Goal: Transaction & Acquisition: Purchase product/service

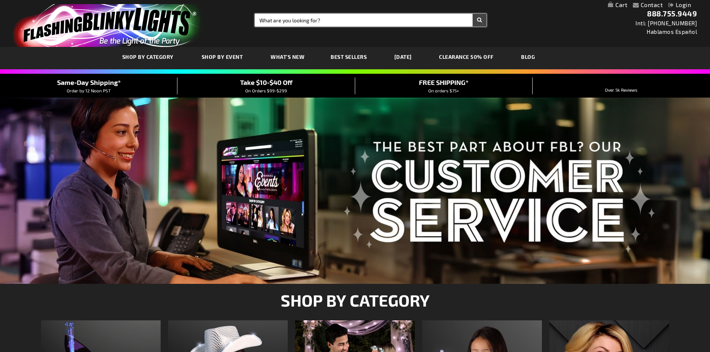
click at [317, 22] on input "Search" at bounding box center [371, 20] width 232 height 13
type input "halloween"
click at [473, 14] on button "Search" at bounding box center [480, 20] width 14 height 13
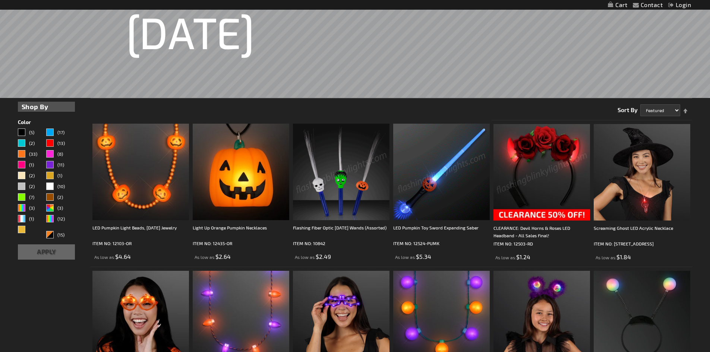
scroll to position [143, 0]
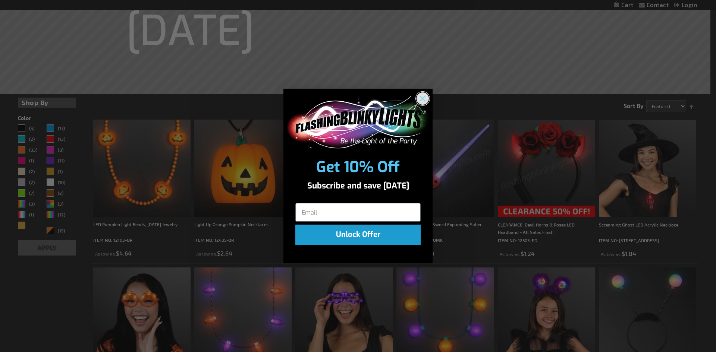
click at [422, 98] on icon "Close dialog" at bounding box center [422, 98] width 5 height 5
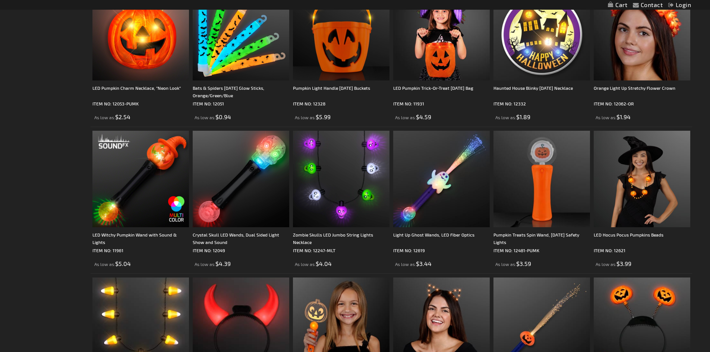
scroll to position [582, 0]
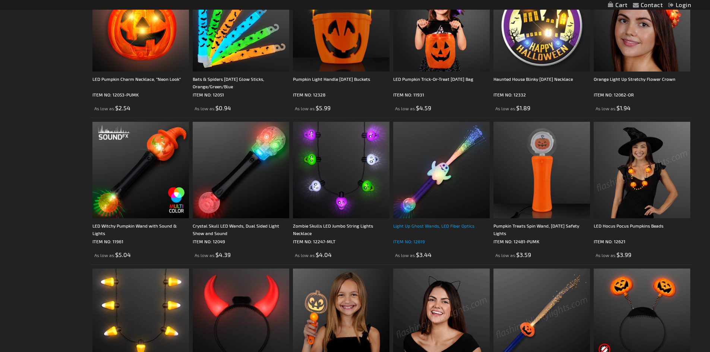
click at [427, 226] on div "Light Up Ghost Wands, LED Fiber Optics" at bounding box center [441, 229] width 97 height 15
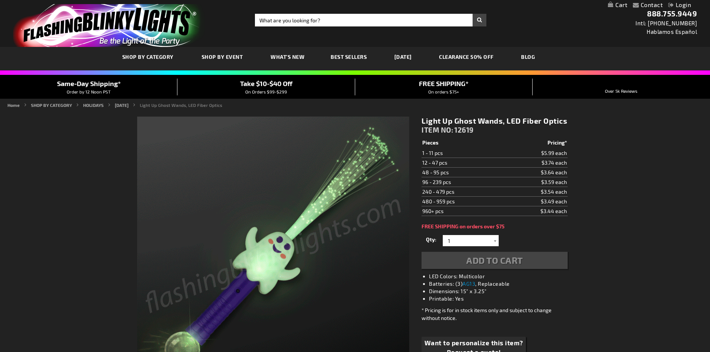
click at [495, 247] on div "Qty 1 2 3 4 5 6 7 8 9 10 11 12 24 36 48 60 72 84 96 108 120 132 144 156 168" at bounding box center [495, 240] width 146 height 15
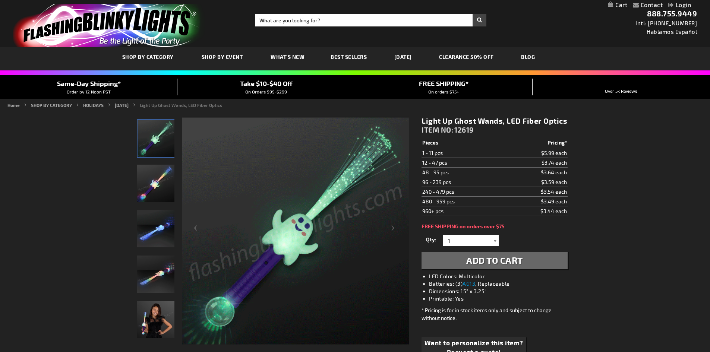
click at [495, 241] on div at bounding box center [495, 240] width 7 height 11
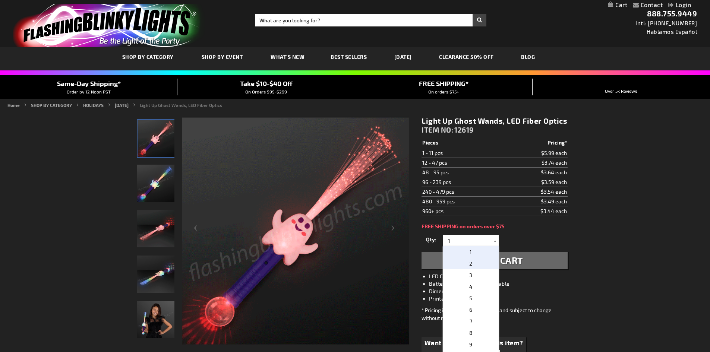
click at [470, 262] on span "2" at bounding box center [471, 264] width 3 height 6
type input "2"
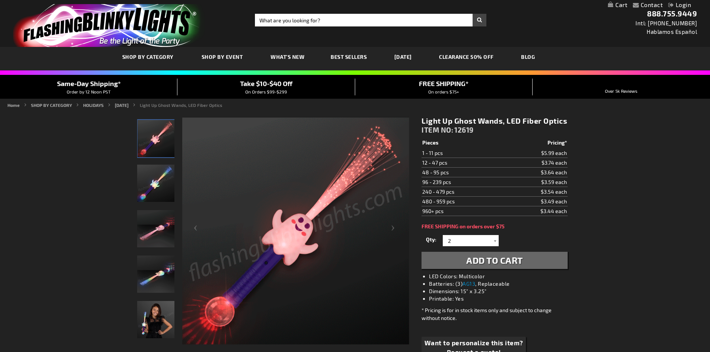
click at [475, 262] on span "Add to Cart" at bounding box center [495, 260] width 57 height 11
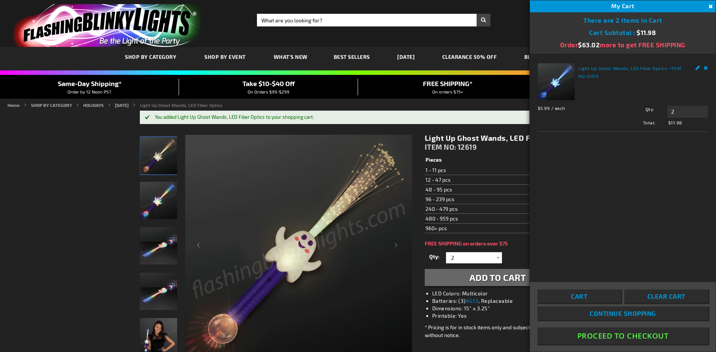
click at [613, 316] on span "Continue Shopping" at bounding box center [623, 313] width 66 height 7
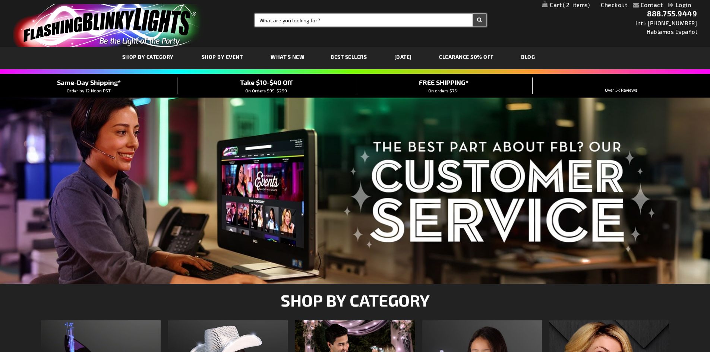
click at [314, 19] on input "Search" at bounding box center [371, 20] width 232 height 13
type input "halloween"
click at [473, 14] on button "Search" at bounding box center [480, 20] width 14 height 13
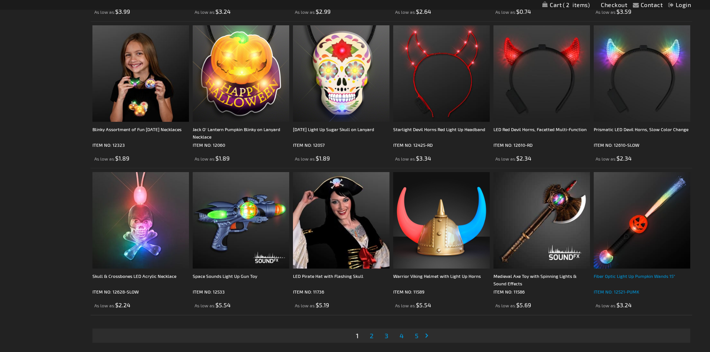
scroll to position [1416, 0]
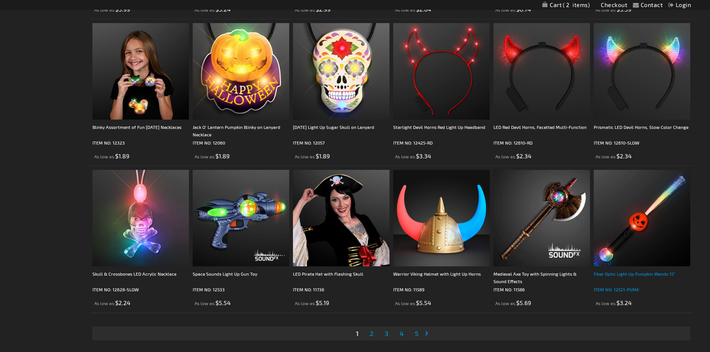
click at [632, 276] on div "Fiber Optic Light Up Pumpkin Wands 15"" at bounding box center [642, 277] width 97 height 15
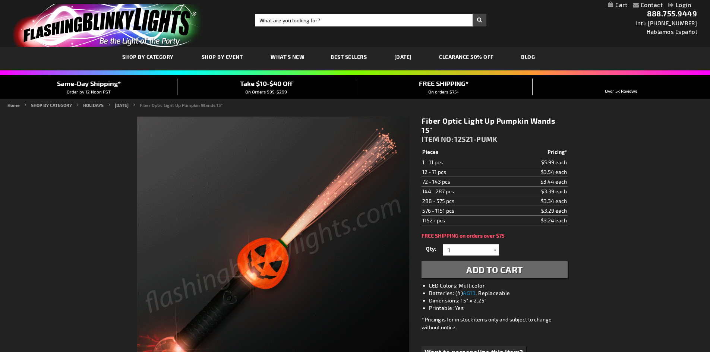
click at [496, 245] on div at bounding box center [495, 250] width 7 height 11
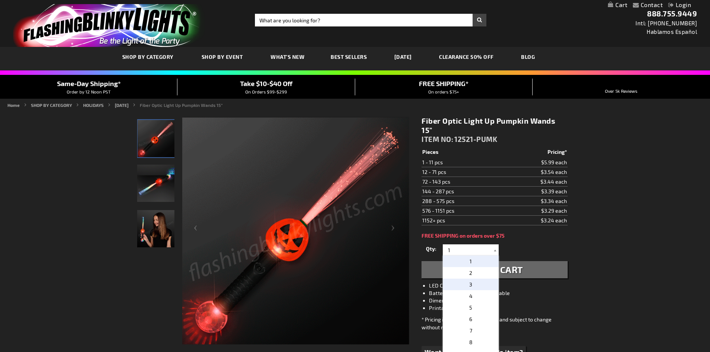
click at [470, 282] on span "3" at bounding box center [471, 285] width 3 height 6
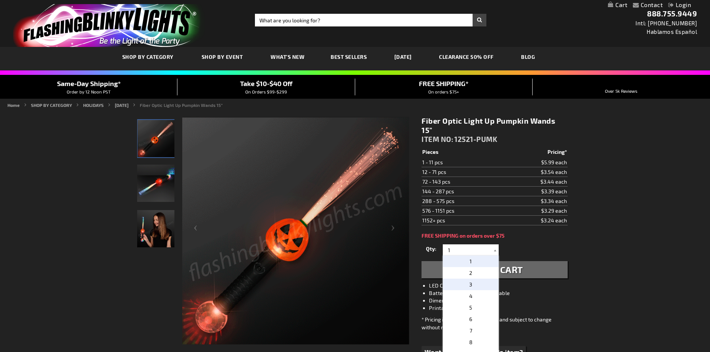
type input "3"
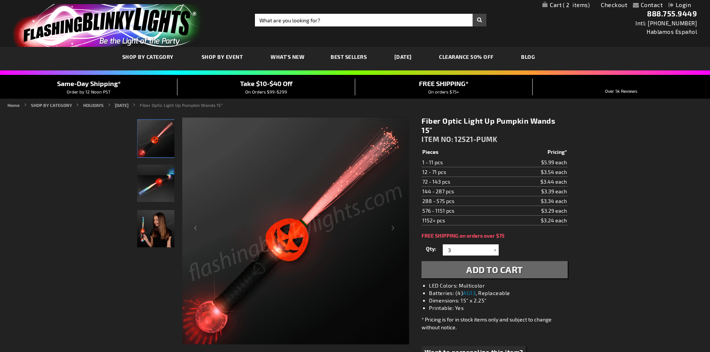
click at [467, 264] on span "Add to Cart" at bounding box center [495, 269] width 57 height 11
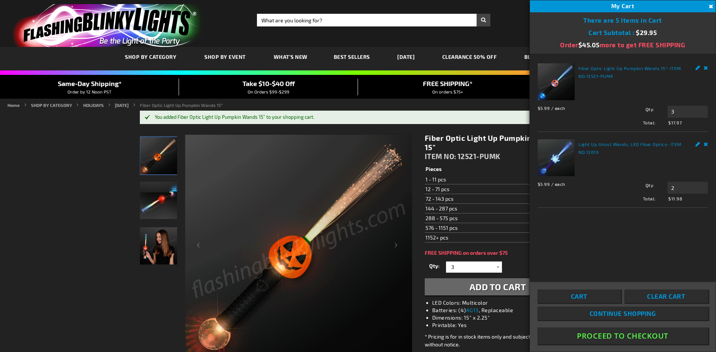
click at [619, 315] on span "Continue Shopping" at bounding box center [623, 313] width 66 height 7
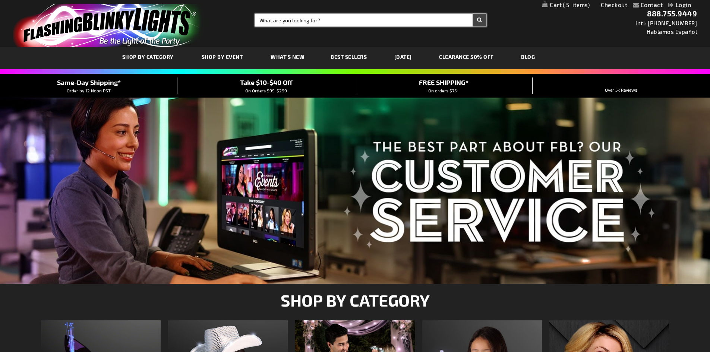
click at [312, 21] on input "Search" at bounding box center [371, 20] width 232 height 13
type input "[DATE]"
click at [473, 14] on button "Search" at bounding box center [480, 20] width 14 height 13
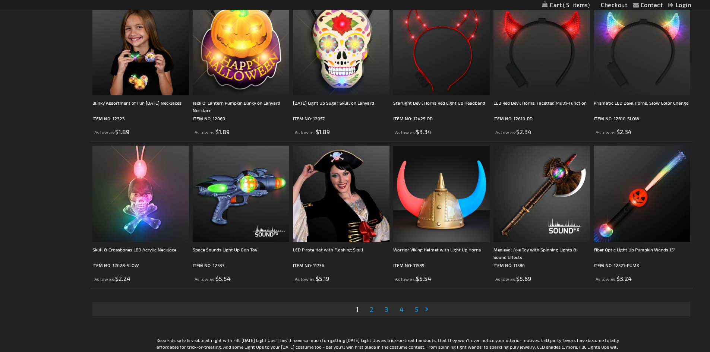
scroll to position [1451, 0]
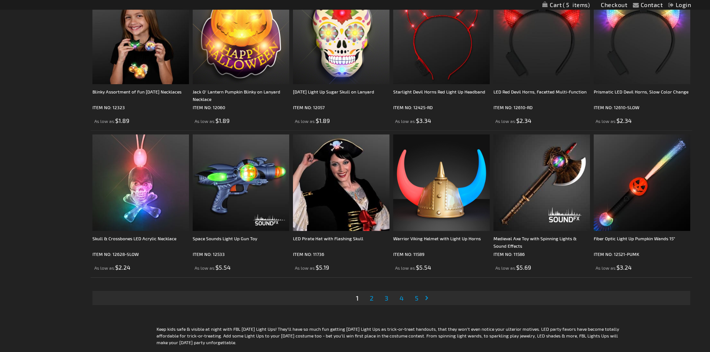
click at [373, 298] on span "2" at bounding box center [372, 298] width 4 height 8
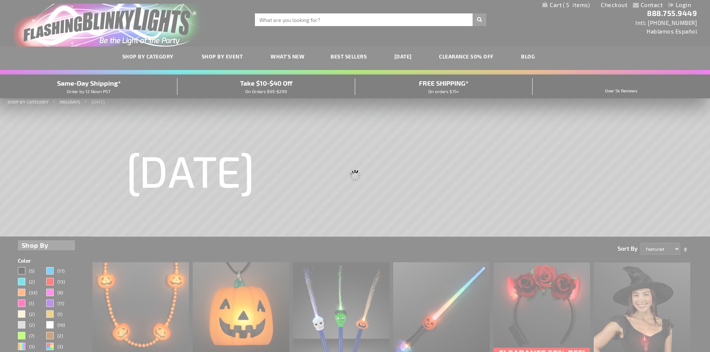
scroll to position [0, 0]
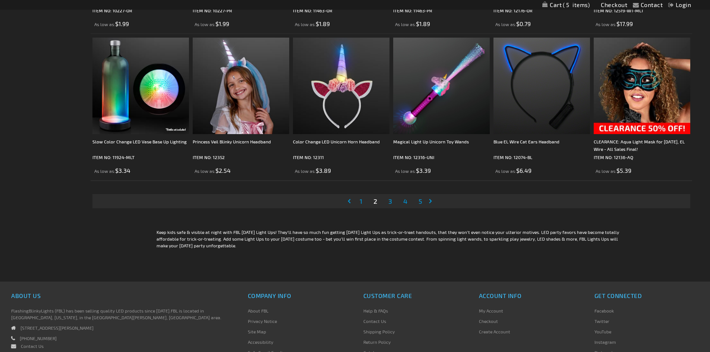
scroll to position [1550, 0]
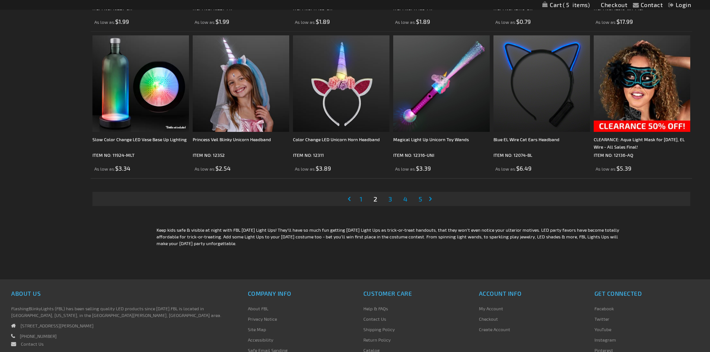
click at [390, 197] on span "3" at bounding box center [391, 199] width 4 height 8
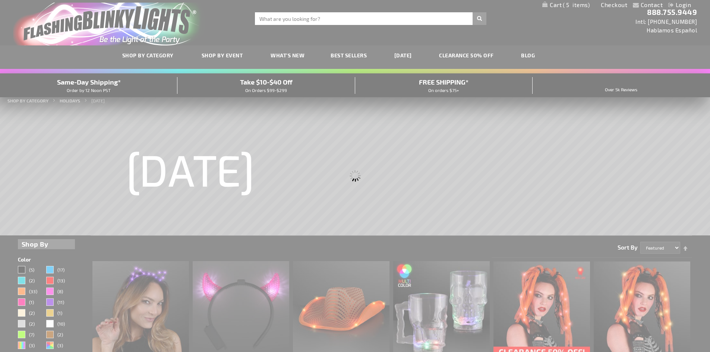
scroll to position [0, 0]
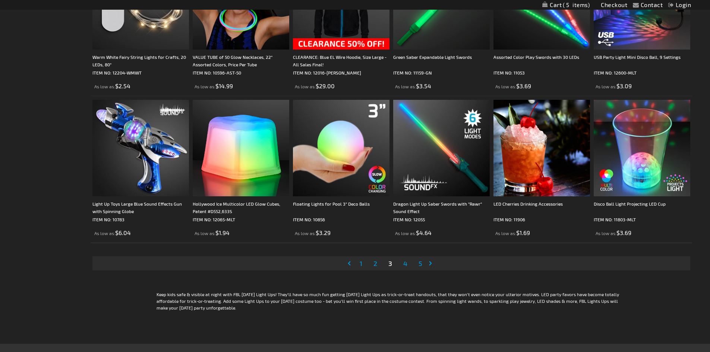
scroll to position [1484, 0]
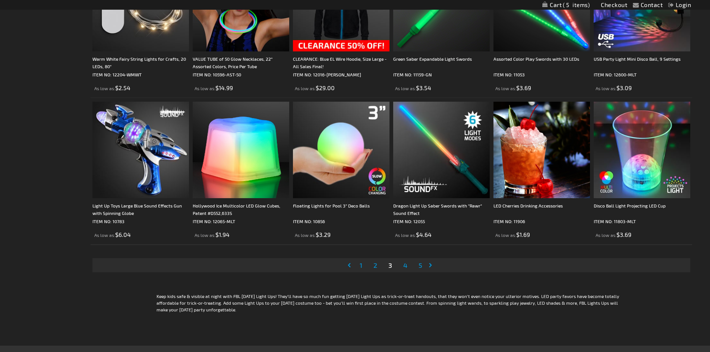
click at [404, 266] on span "4" at bounding box center [406, 265] width 4 height 8
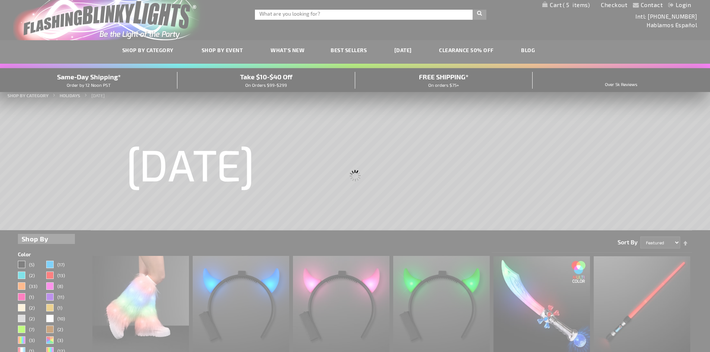
scroll to position [0, 0]
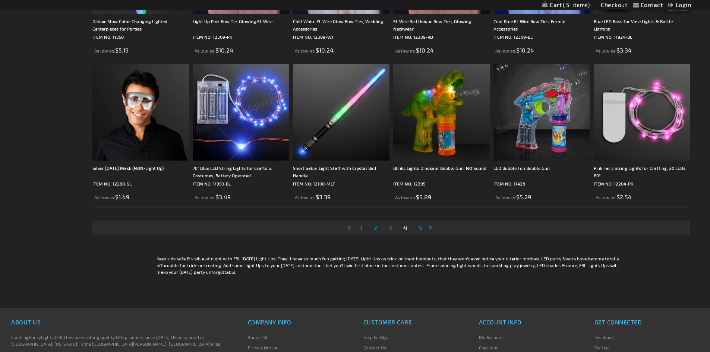
scroll to position [1533, 0]
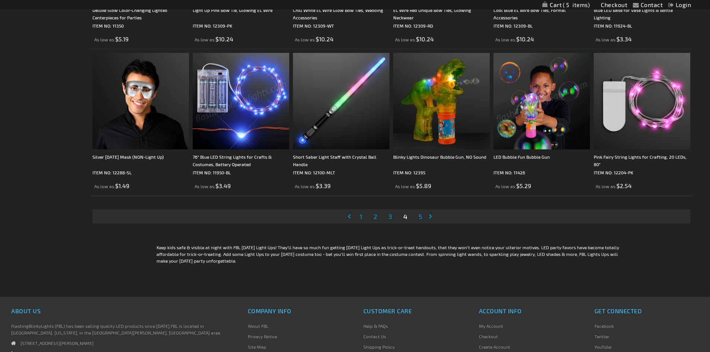
click at [420, 218] on span "5" at bounding box center [421, 217] width 4 height 8
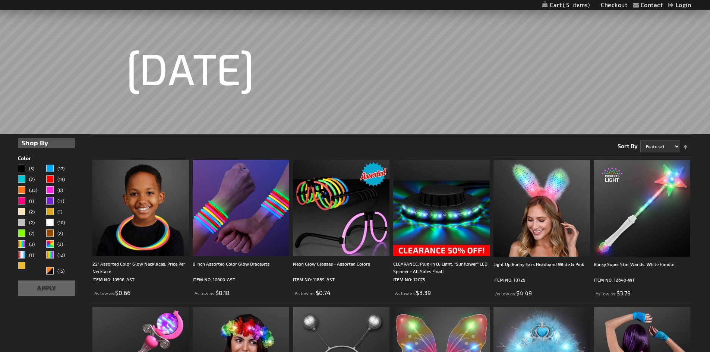
scroll to position [109, 0]
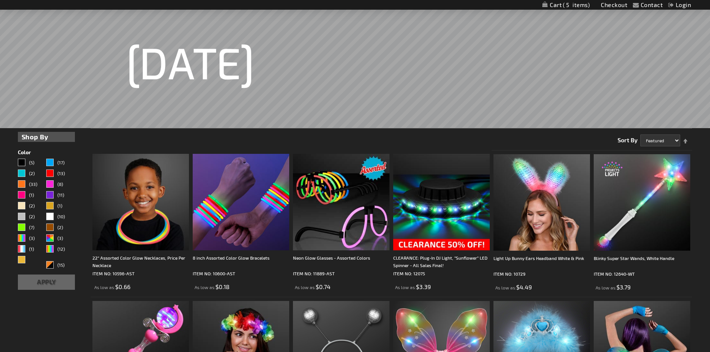
click at [623, 5] on link "Checkout" at bounding box center [614, 4] width 26 height 7
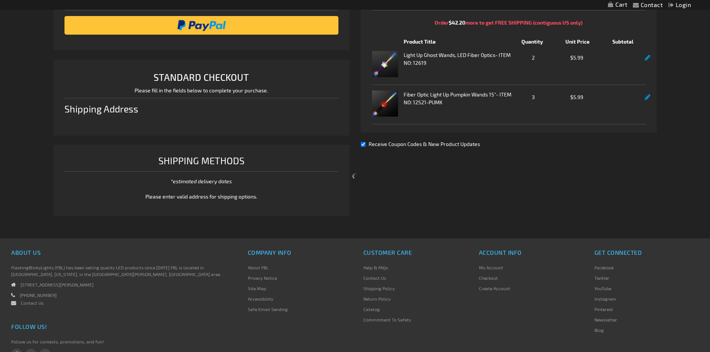
select select "US"
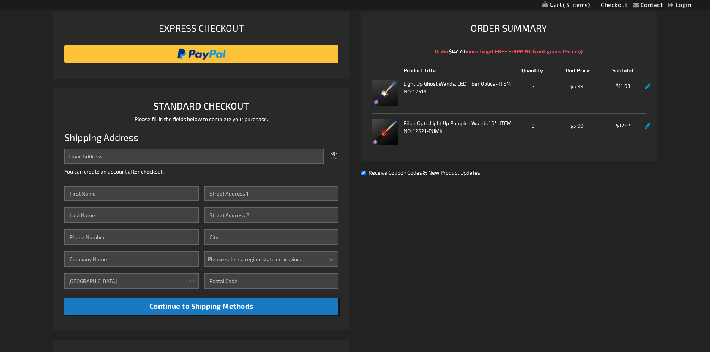
scroll to position [101, 0]
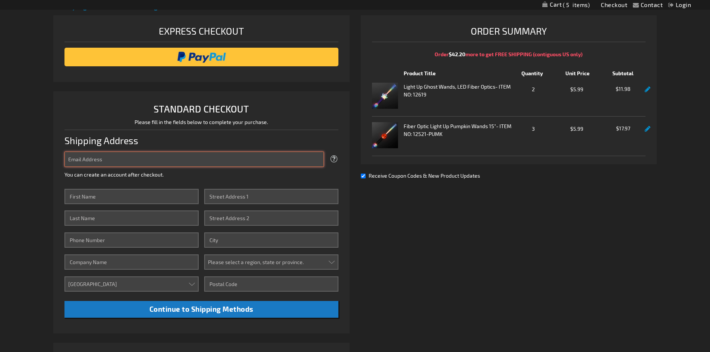
click at [191, 161] on input "Email Address" at bounding box center [195, 159] width 260 height 15
type input "[EMAIL_ADDRESS][DOMAIN_NAME]"
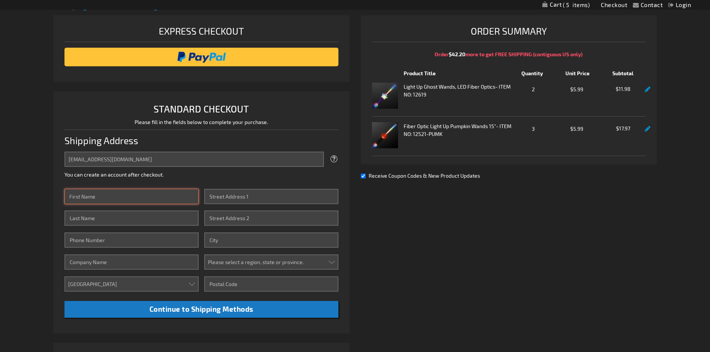
click at [117, 199] on input "First Name" at bounding box center [132, 196] width 134 height 15
type input "[PERSON_NAME]"
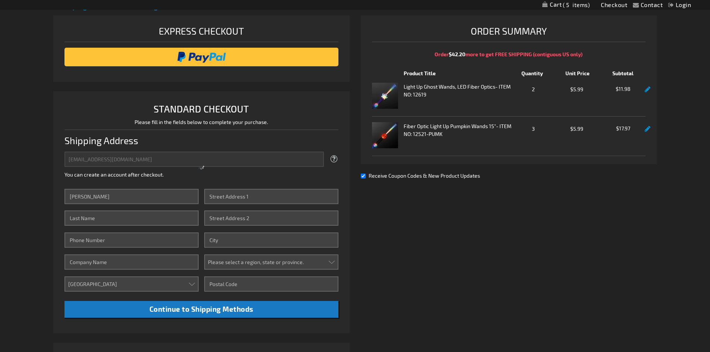
type input "[PERSON_NAME]"
type input "4125762671"
type input "4600 J. Barry Court"
type input "Suite 330"
type input "Canonsburg"
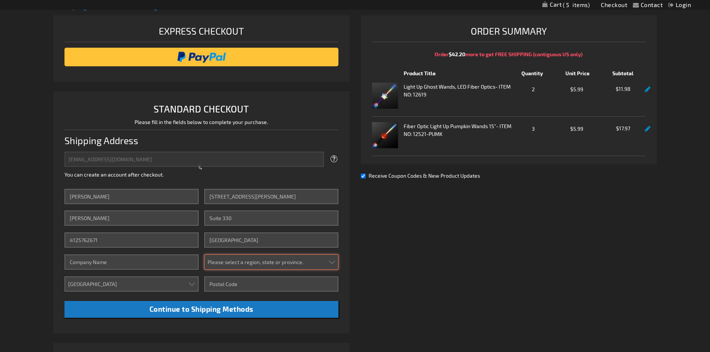
select select "51"
type input "15317"
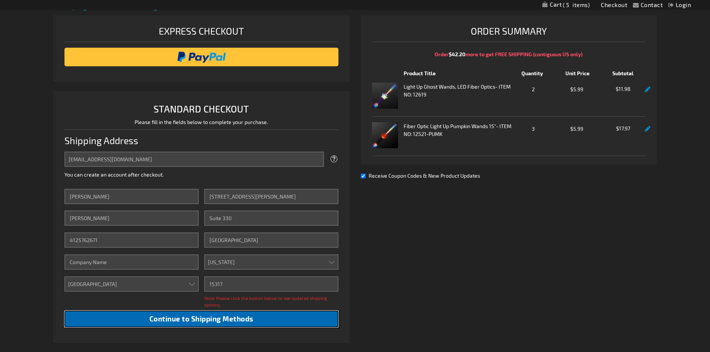
click at [182, 319] on span "Continue to Shipping Methods" at bounding box center [202, 319] width 104 height 9
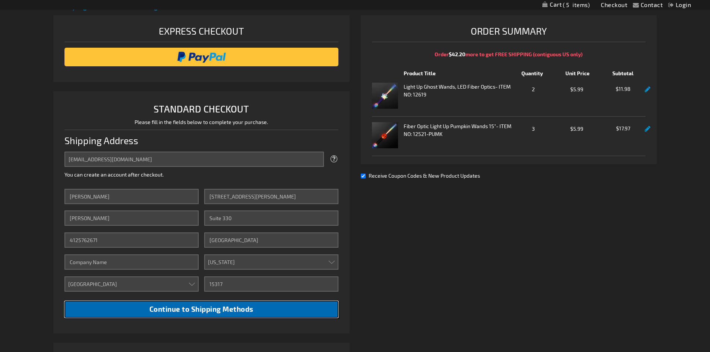
click at [185, 308] on span "Continue to Shipping Methods" at bounding box center [202, 309] width 104 height 9
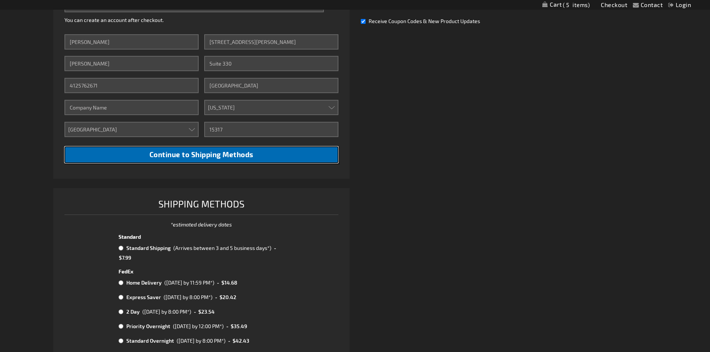
scroll to position [283, 0]
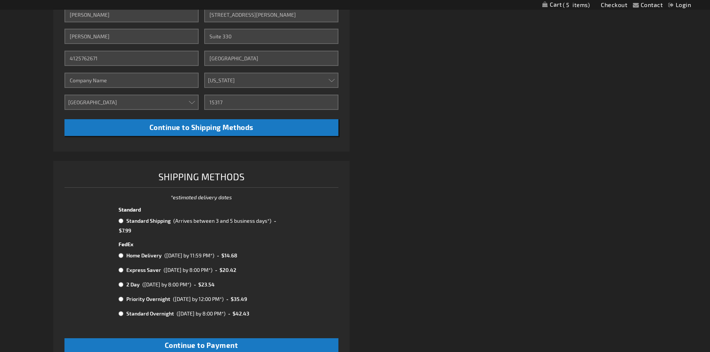
click at [122, 221] on input "radio" at bounding box center [121, 221] width 5 height 6
radio input "true"
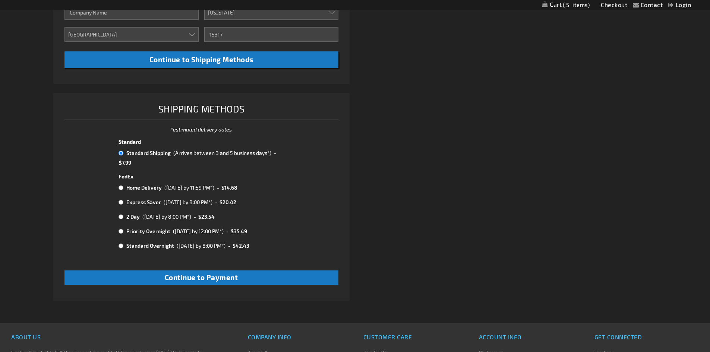
scroll to position [355, 0]
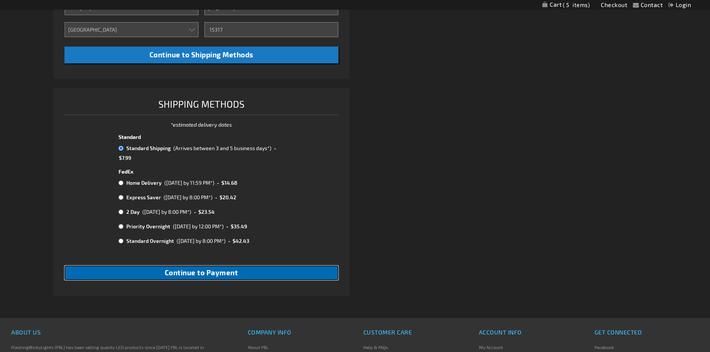
click at [210, 271] on span "Continue to Payment" at bounding box center [201, 273] width 73 height 9
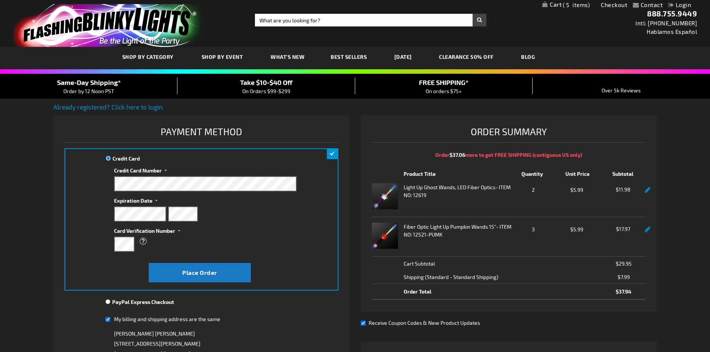
click at [116, 232] on span "Card Verification Number" at bounding box center [144, 231] width 61 height 6
click at [198, 271] on span "Place Order" at bounding box center [199, 272] width 35 height 7
